Goal: Information Seeking & Learning: Learn about a topic

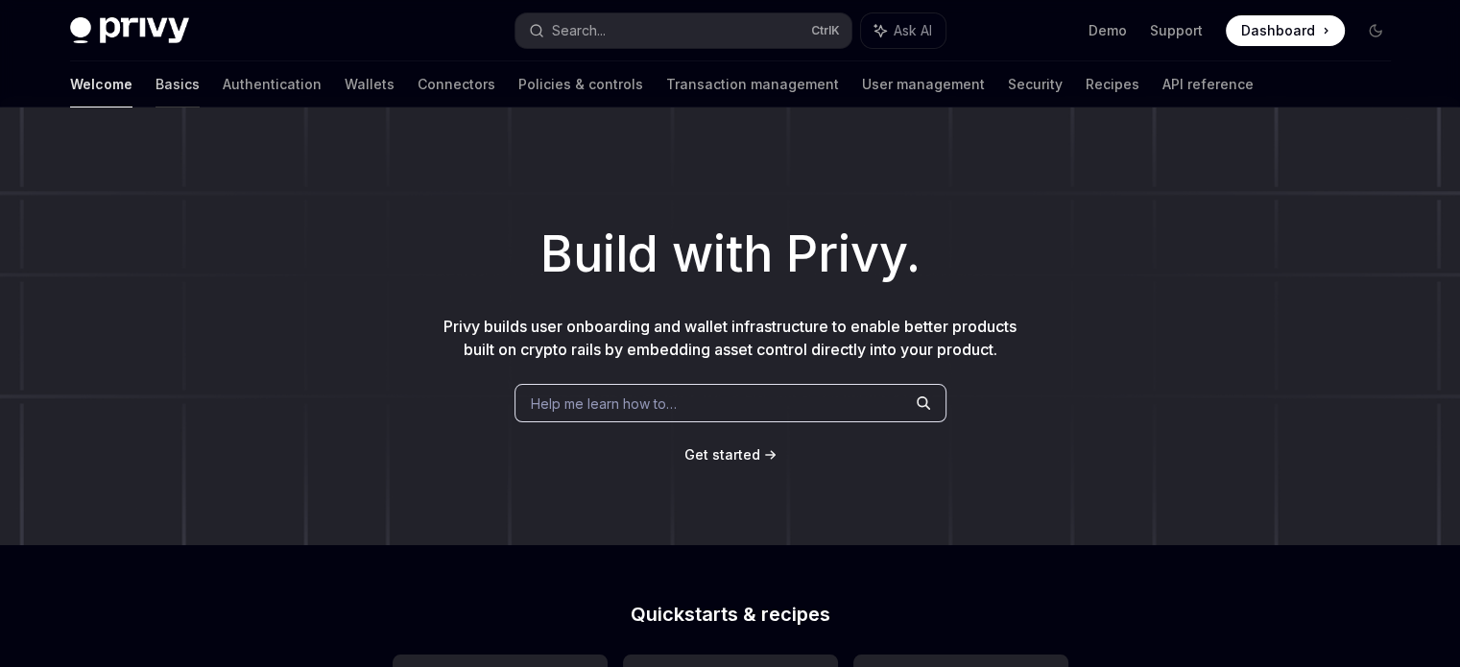
click at [155, 83] on link "Basics" at bounding box center [177, 84] width 44 height 46
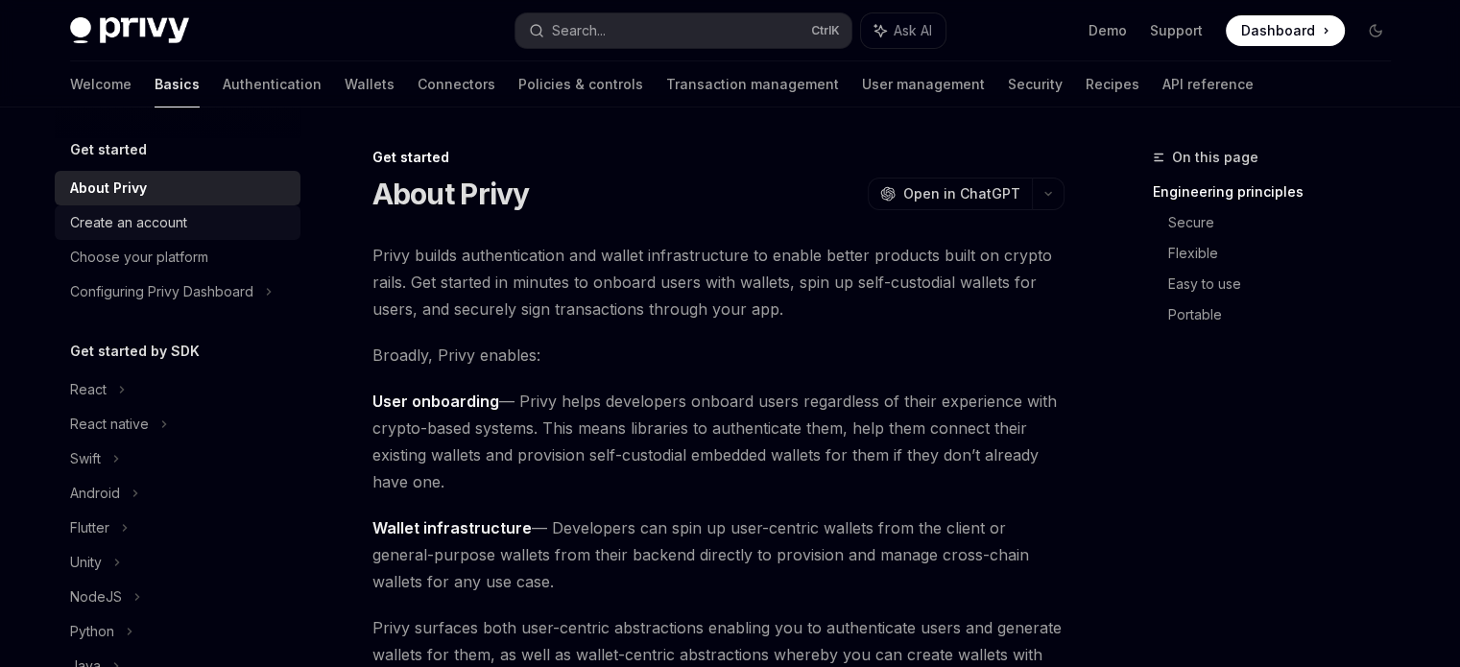
click at [95, 212] on div "Create an account" at bounding box center [128, 222] width 117 height 23
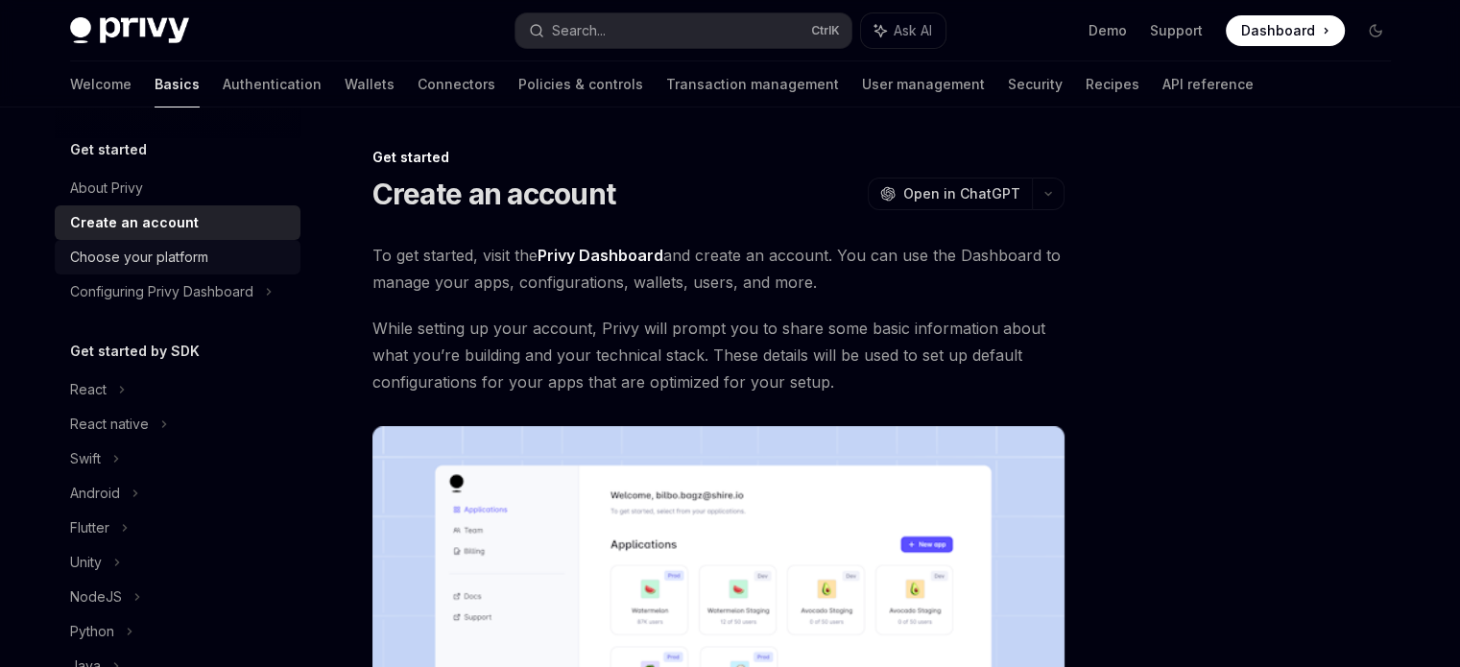
click at [101, 256] on div "Choose your platform" at bounding box center [139, 257] width 138 height 23
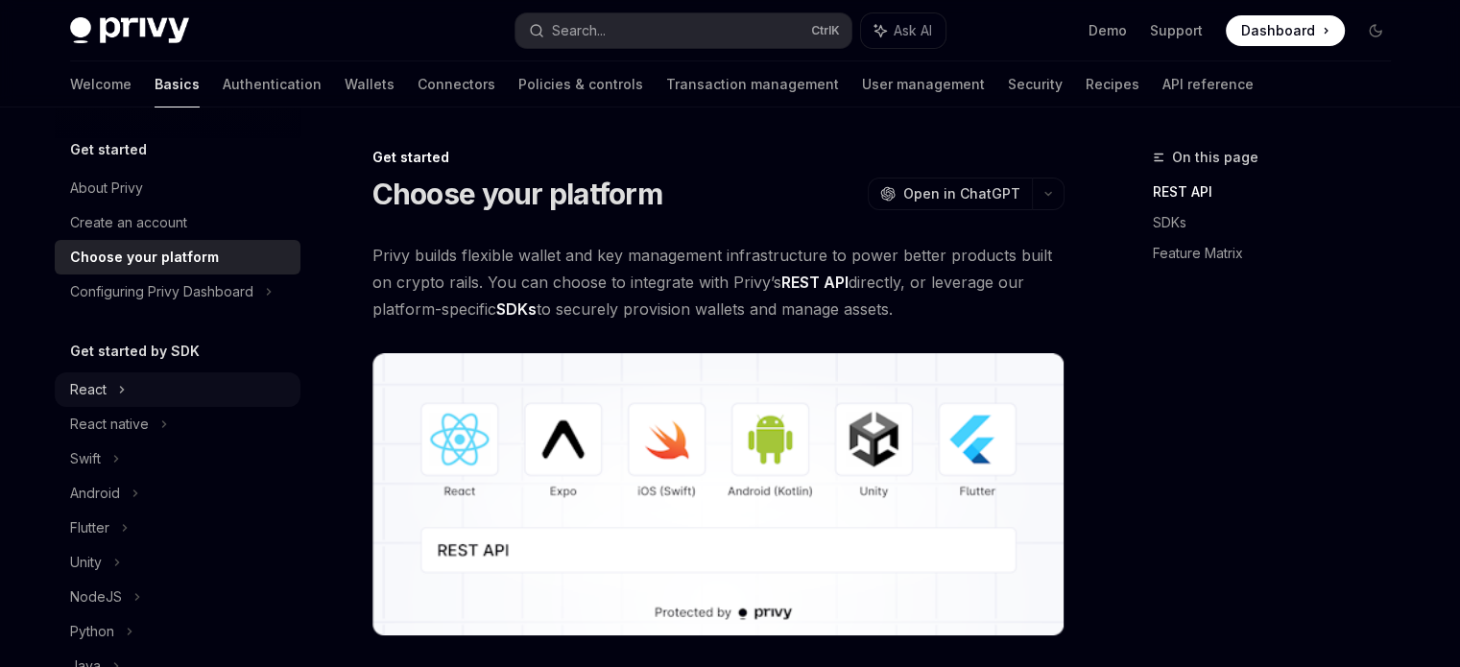
click at [85, 380] on div "React" at bounding box center [88, 389] width 36 height 23
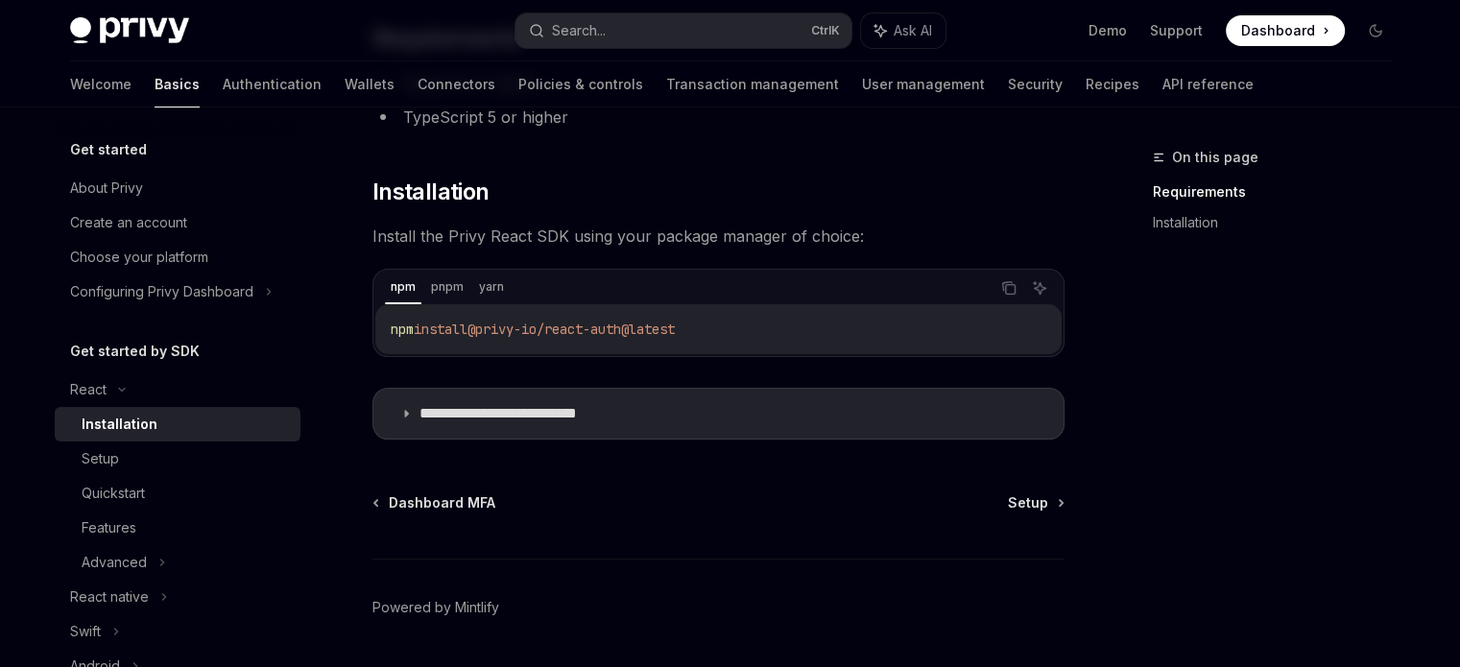
scroll to position [219, 0]
click at [122, 490] on div "Quickstart" at bounding box center [113, 493] width 63 height 23
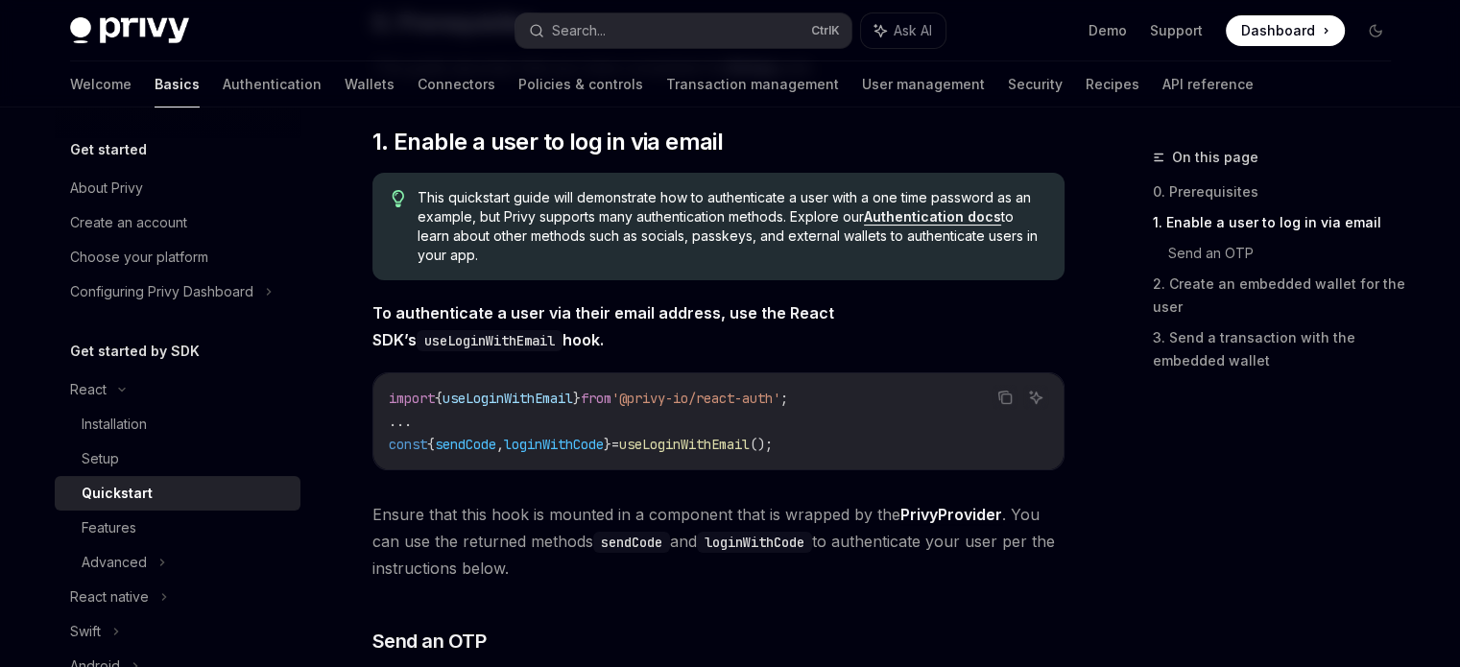
scroll to position [296, 0]
click at [557, 390] on span "useLoginWithEmail" at bounding box center [507, 398] width 131 height 17
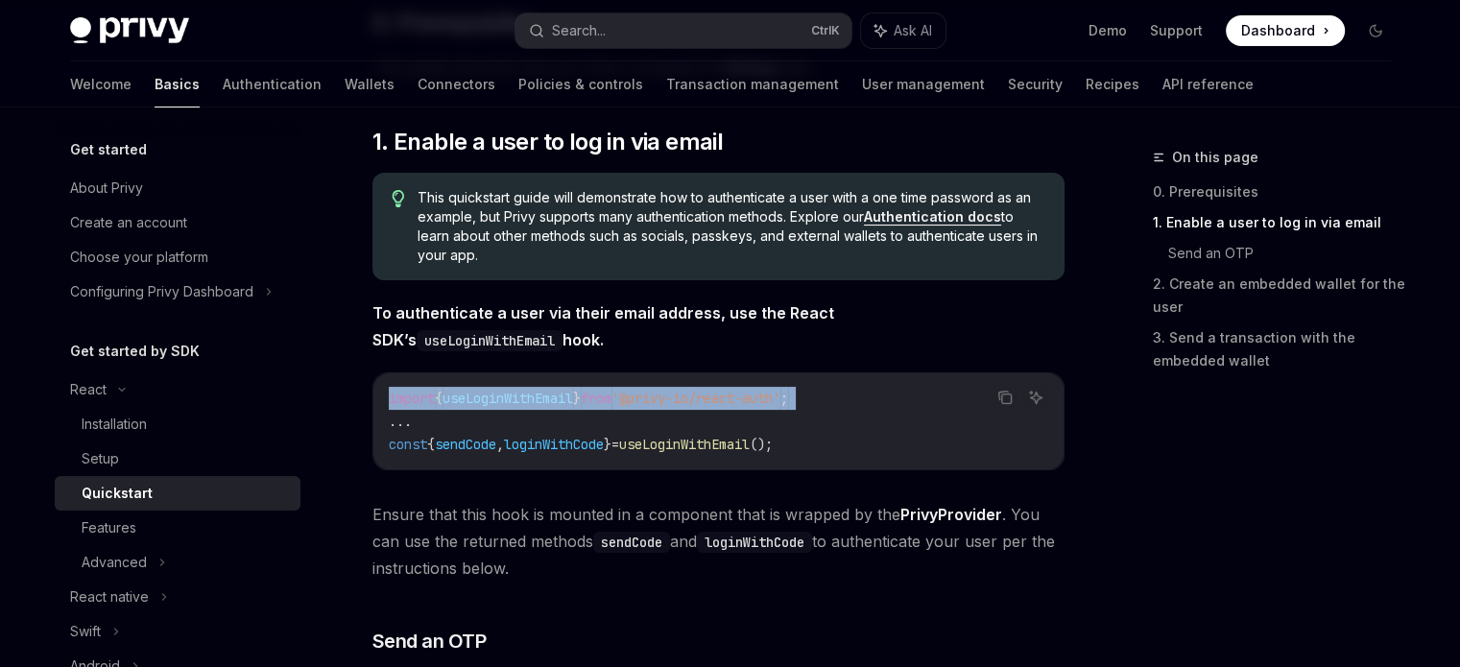
click at [557, 390] on span "useLoginWithEmail" at bounding box center [507, 398] width 131 height 17
copy code "import { useLoginWithEmail } from '@privy-io/react-auth' ;"
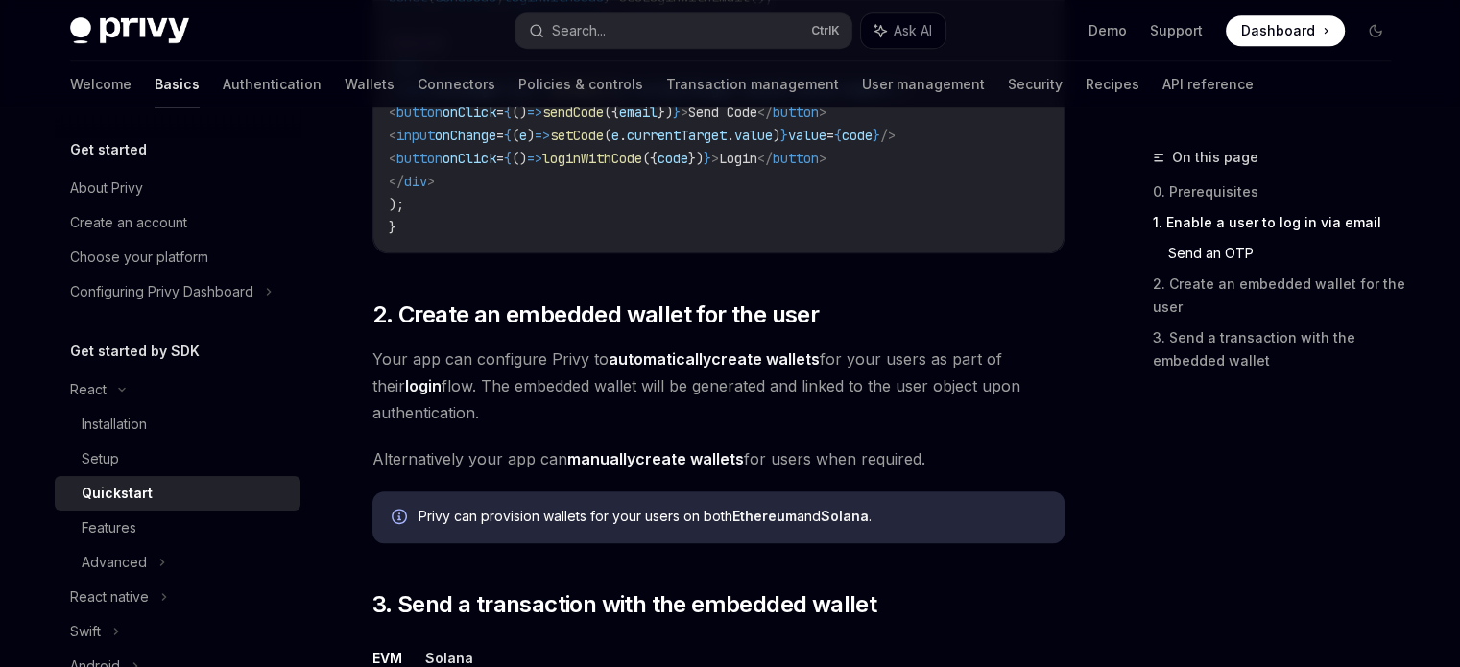
scroll to position [1248, 0]
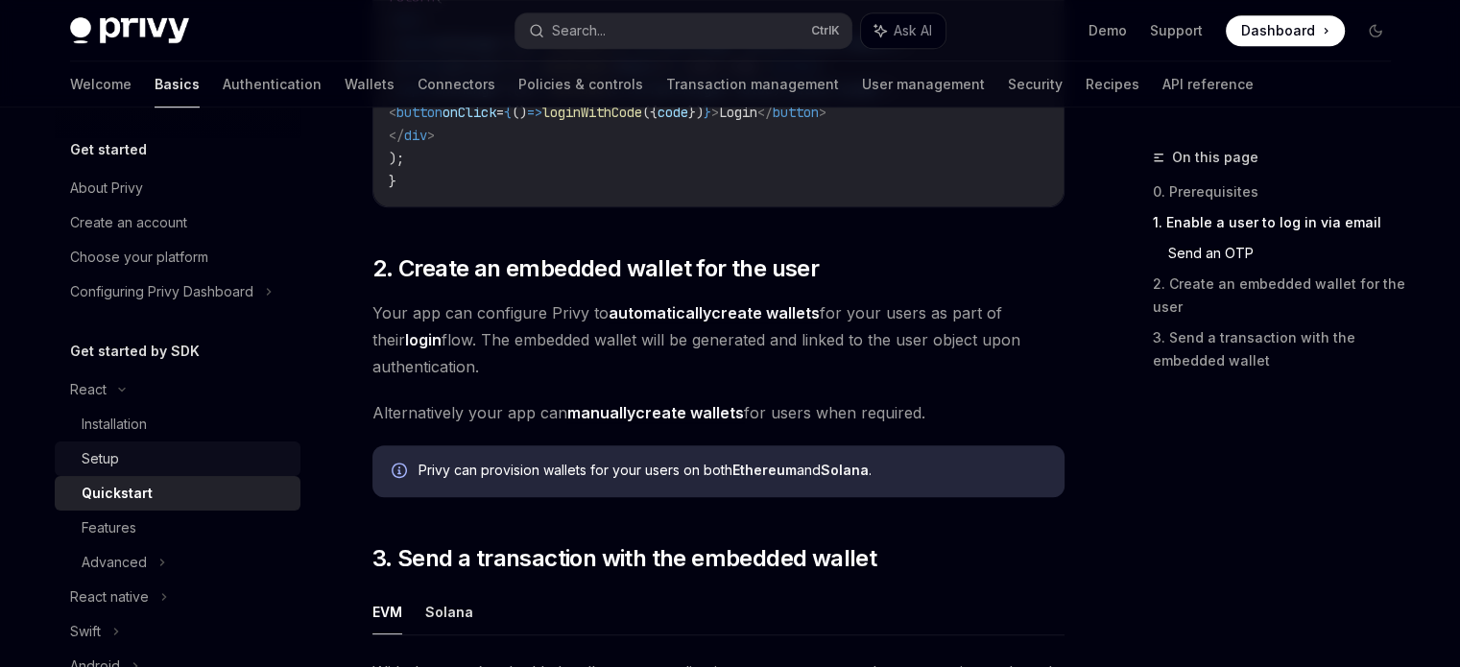
click at [88, 458] on div "Setup" at bounding box center [100, 458] width 37 height 23
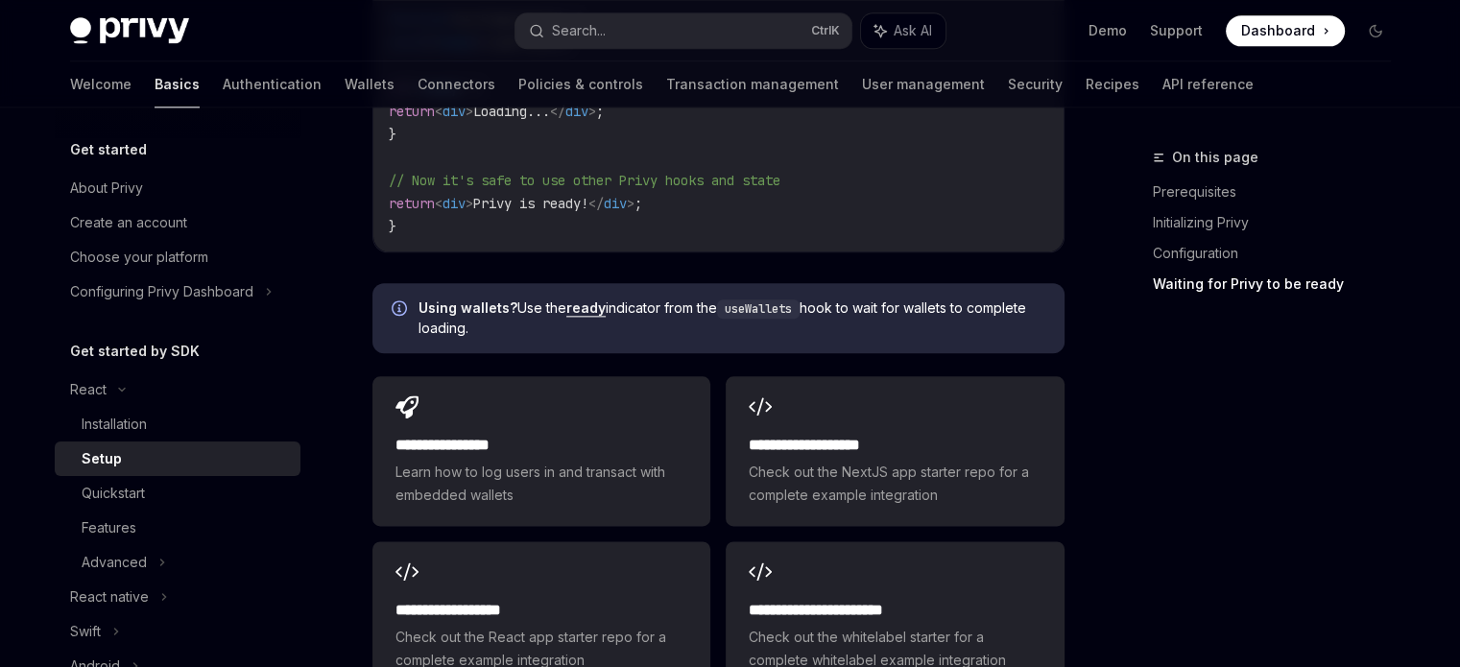
scroll to position [2311, 0]
click at [113, 421] on div "Installation" at bounding box center [114, 424] width 65 height 23
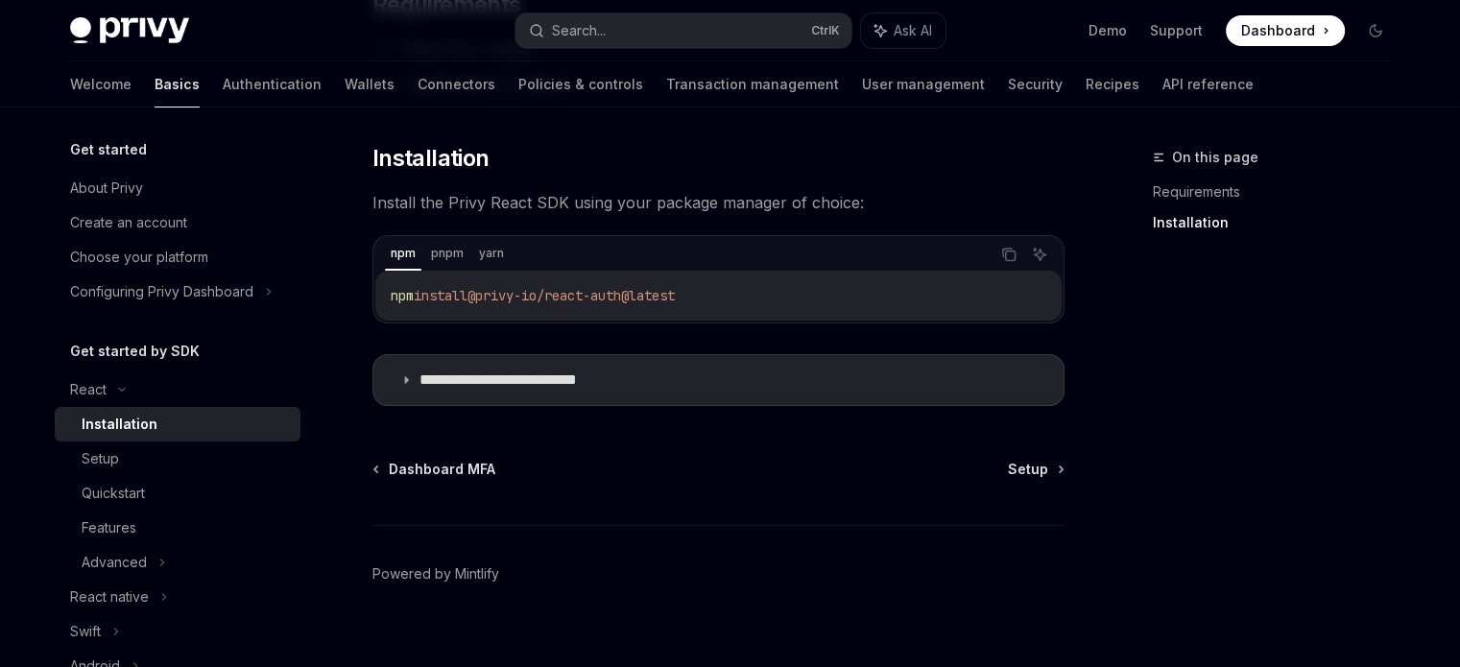
scroll to position [274, 0]
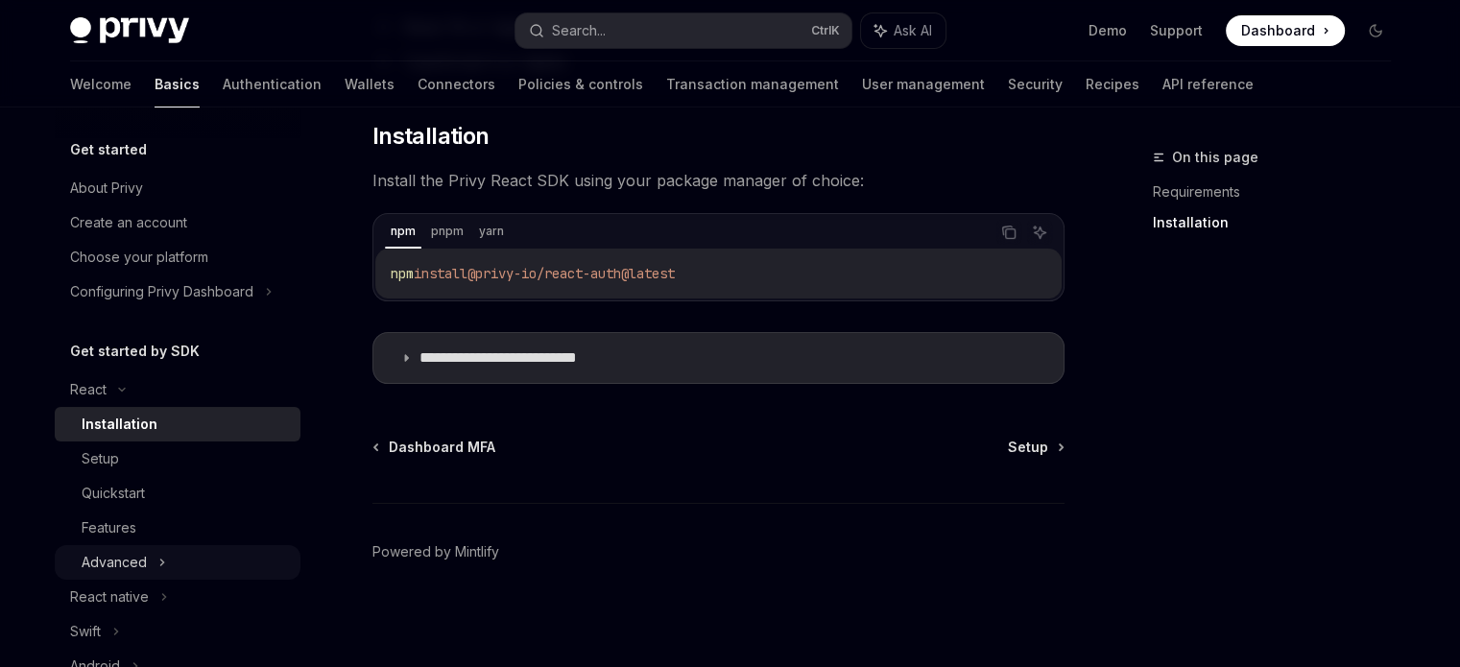
click at [102, 552] on div "Advanced" at bounding box center [114, 562] width 65 height 23
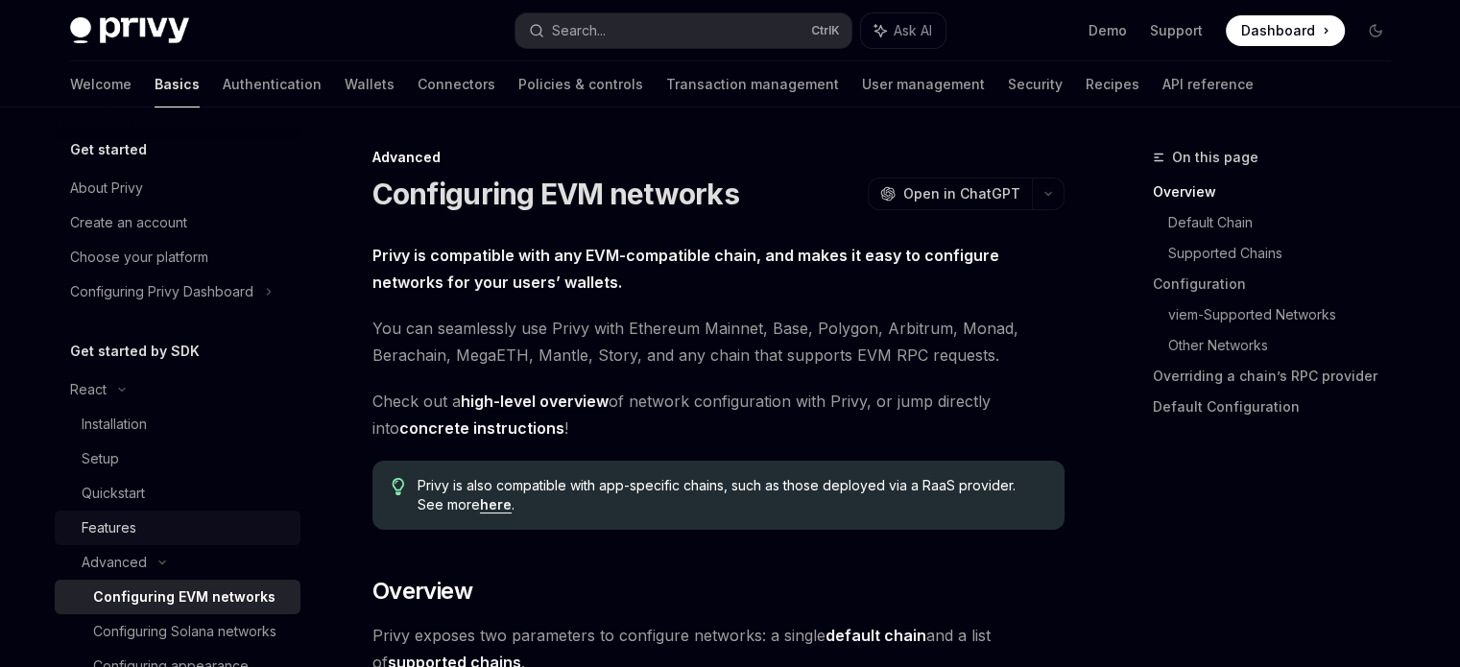
click at [103, 531] on div "Features" at bounding box center [109, 527] width 55 height 23
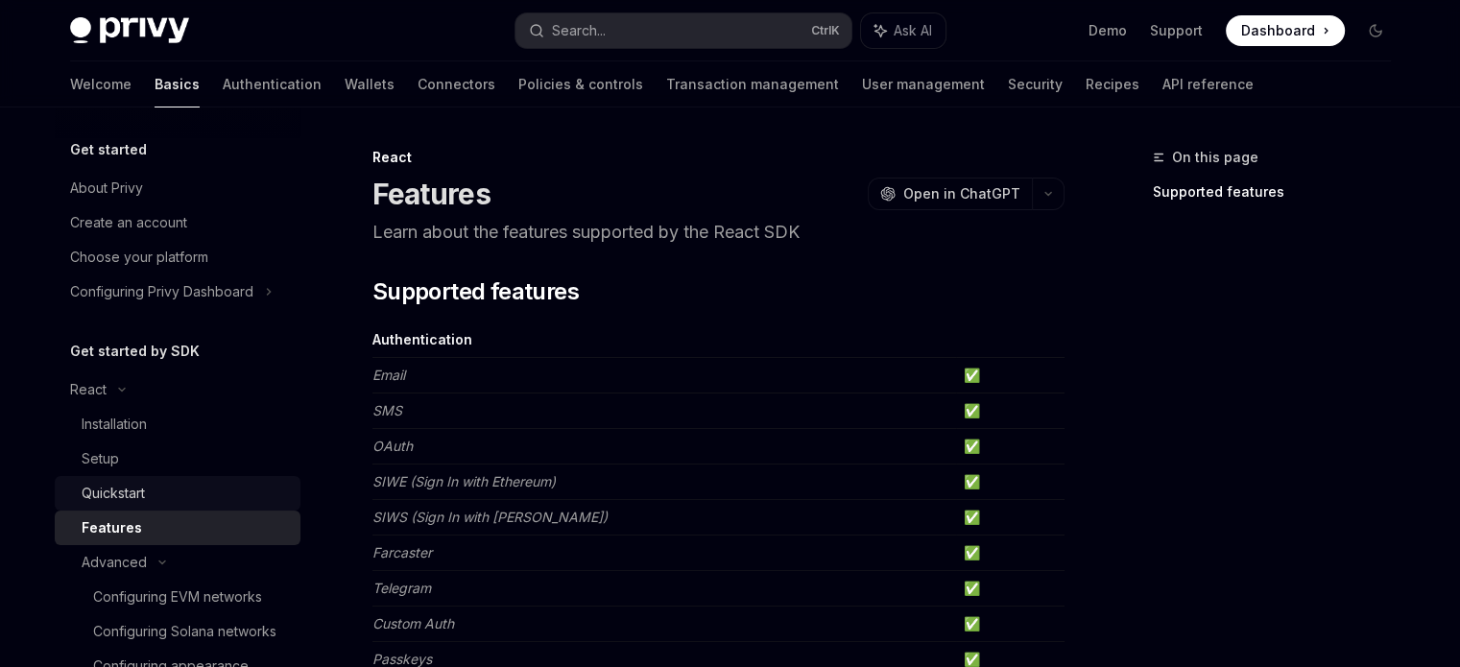
click at [109, 493] on div "Quickstart" at bounding box center [113, 493] width 63 height 23
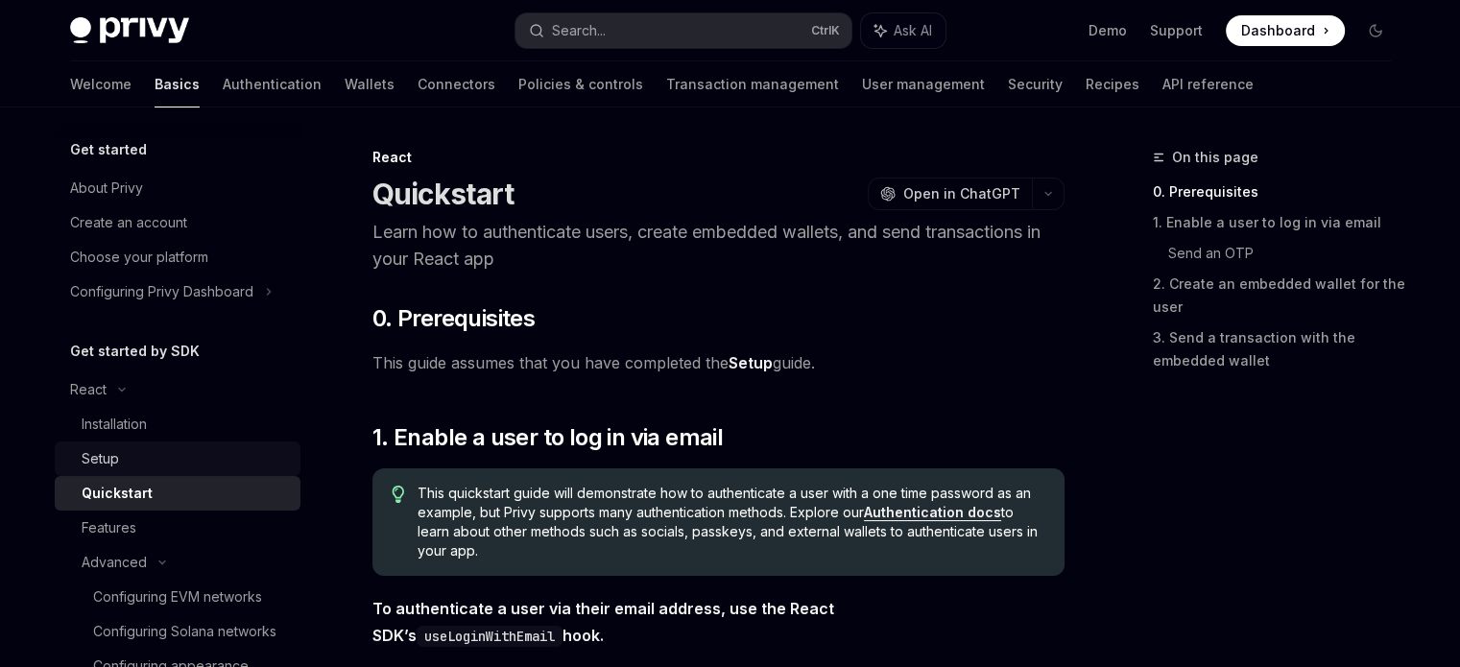
click at [102, 456] on div "Setup" at bounding box center [100, 458] width 37 height 23
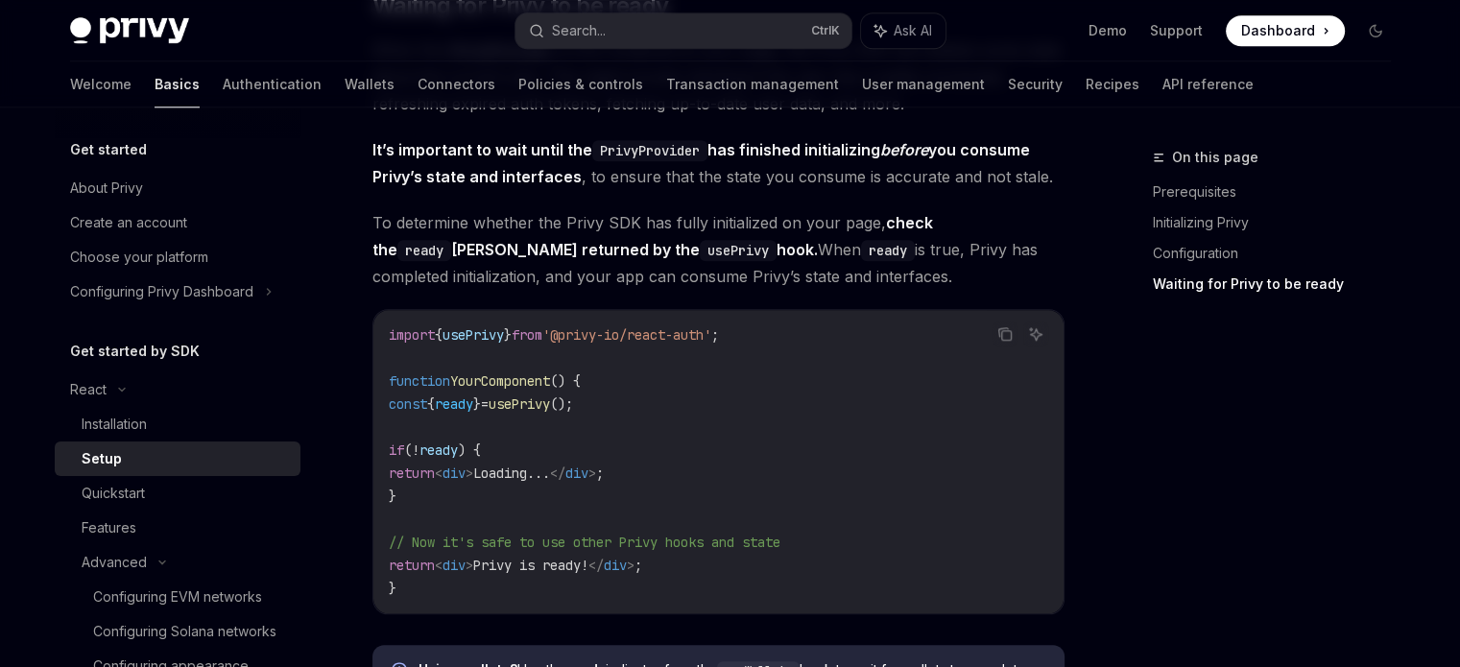
scroll to position [1953, 0]
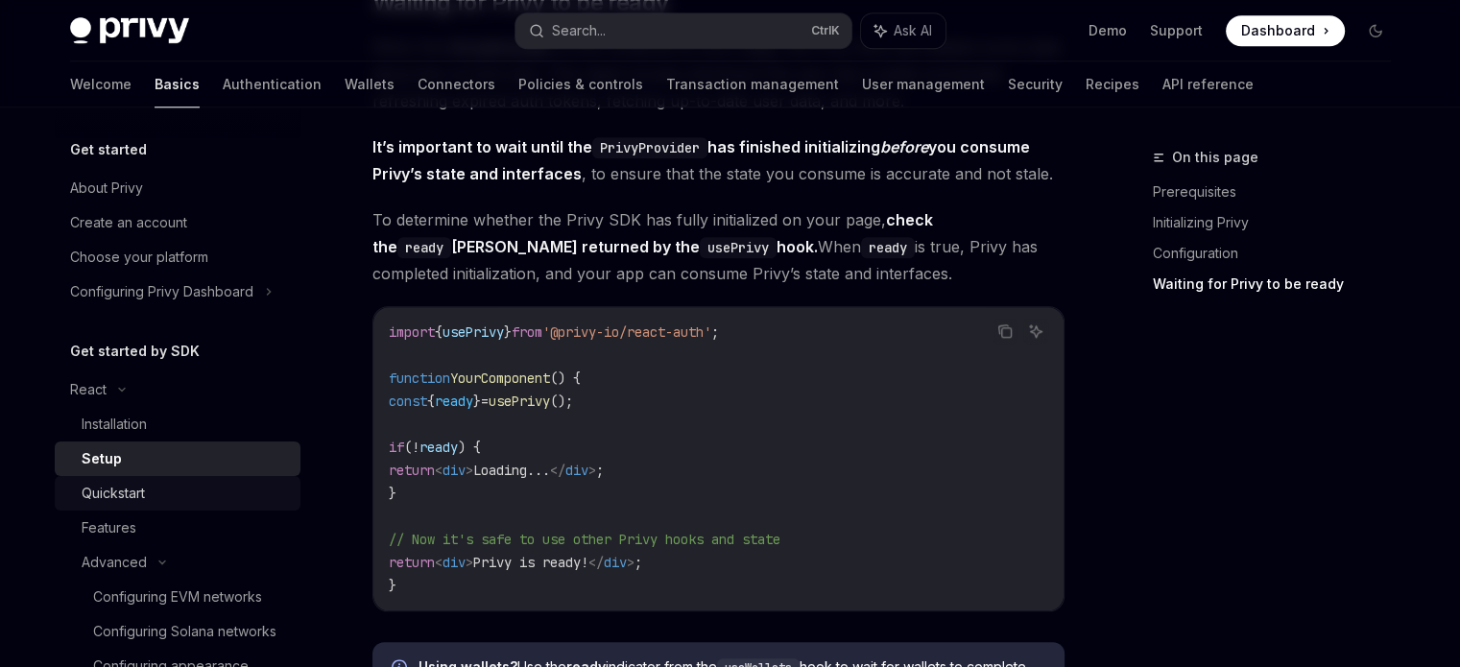
click at [115, 492] on div "Quickstart" at bounding box center [113, 493] width 63 height 23
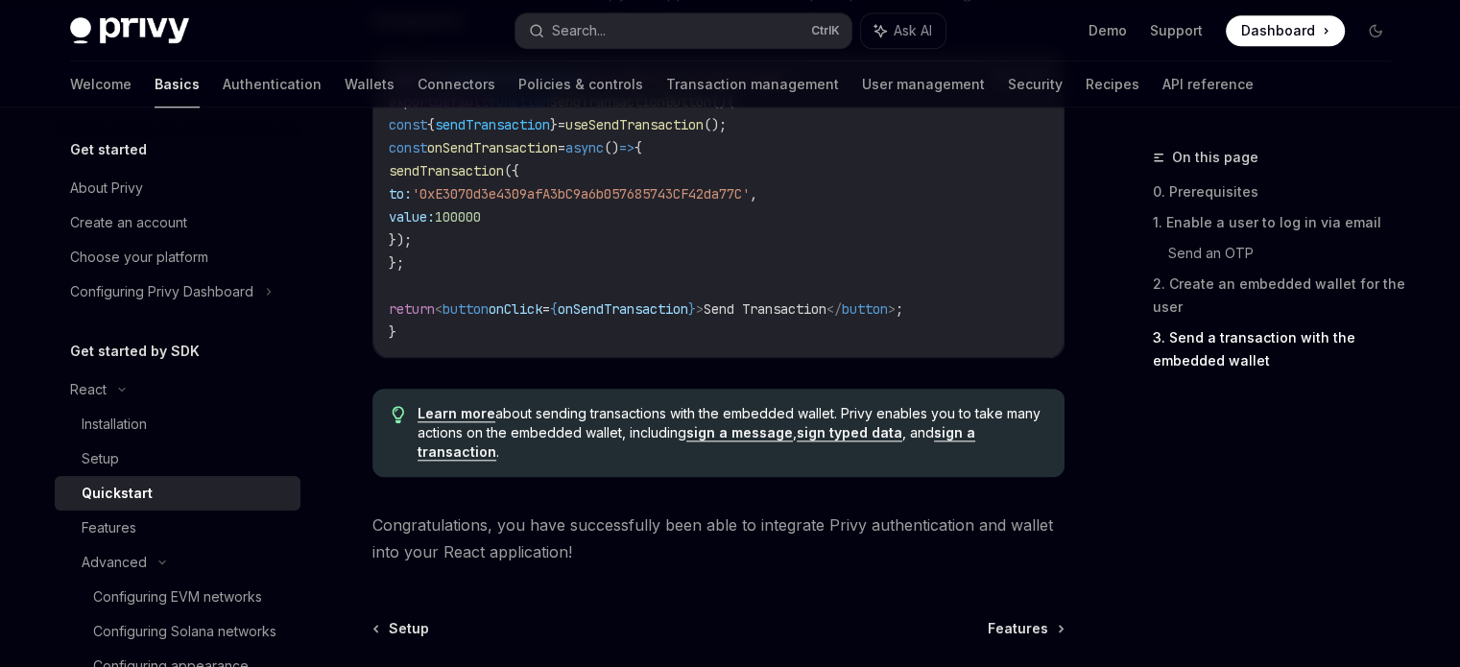
scroll to position [2115, 0]
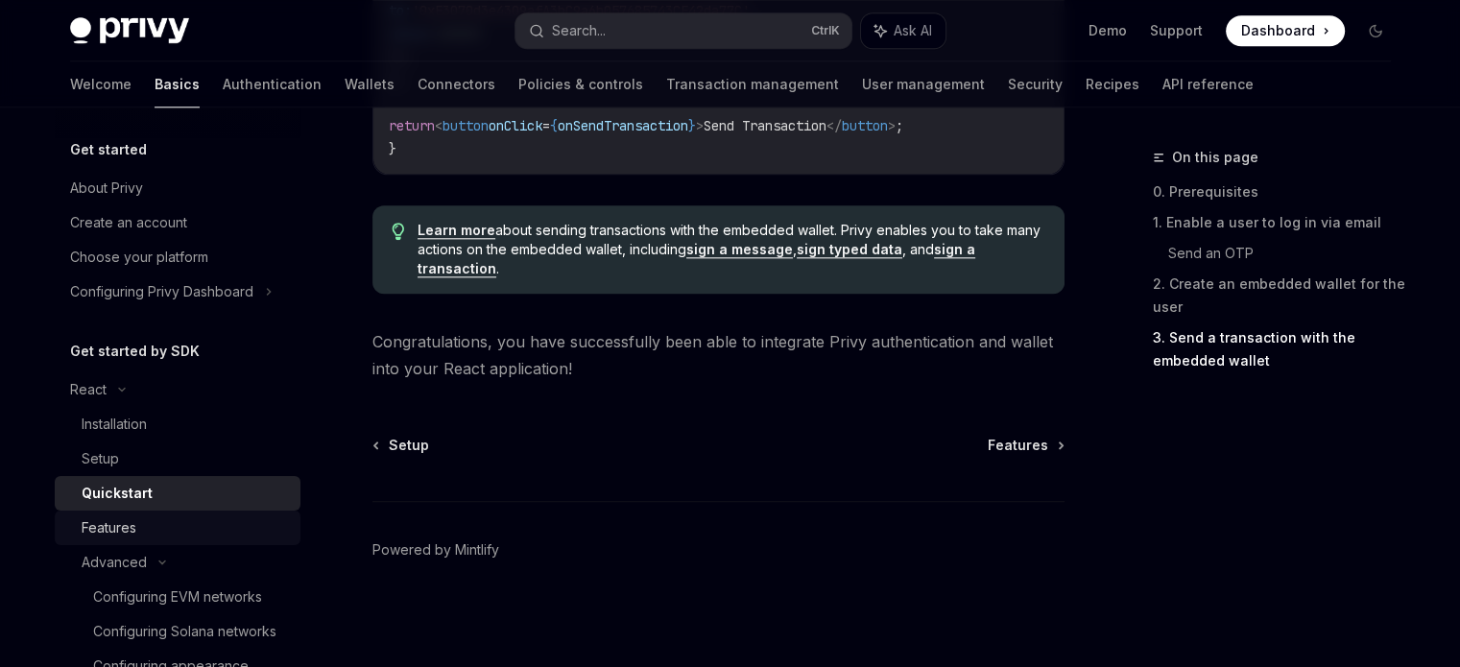
click at [128, 526] on div "Features" at bounding box center [109, 527] width 55 height 23
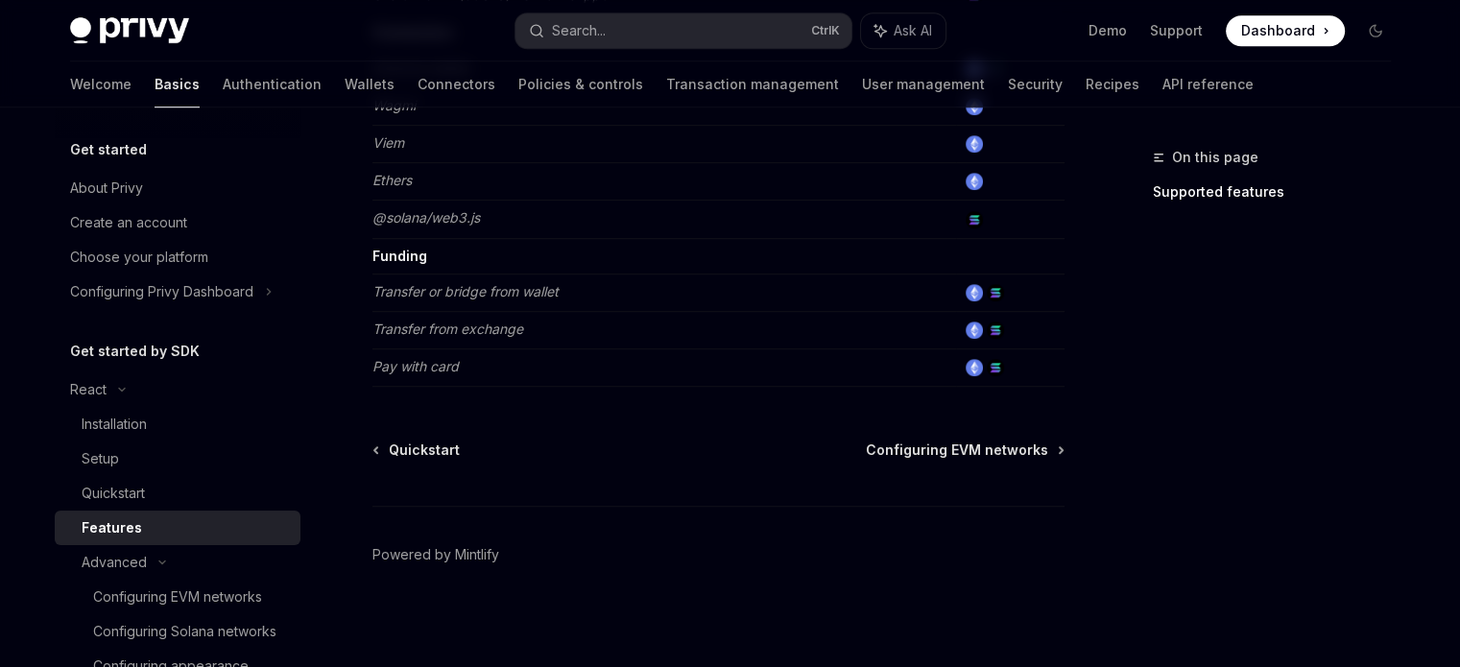
scroll to position [1371, 0]
click at [127, 563] on div "Advanced" at bounding box center [114, 562] width 65 height 23
click at [127, 586] on div "React native" at bounding box center [109, 596] width 79 height 23
type textarea "*"
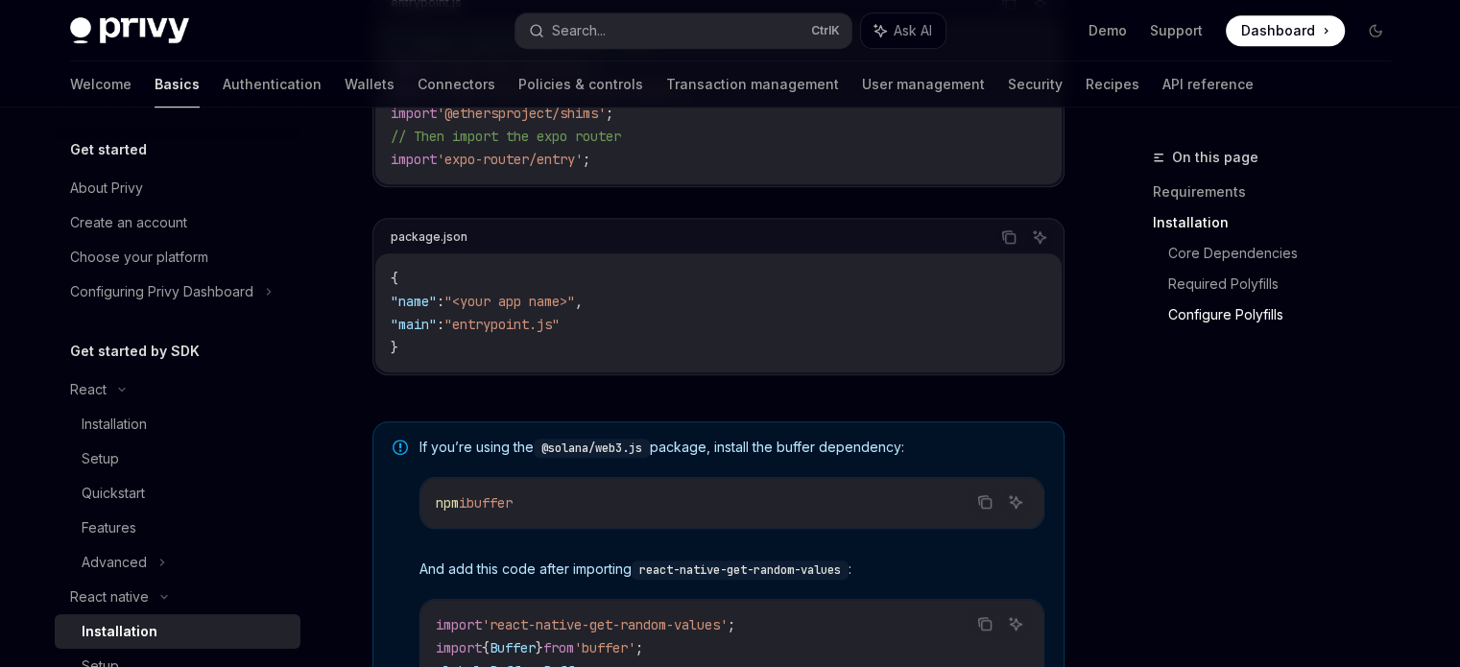
scroll to position [1159, 0]
